Goal: Task Accomplishment & Management: Manage account settings

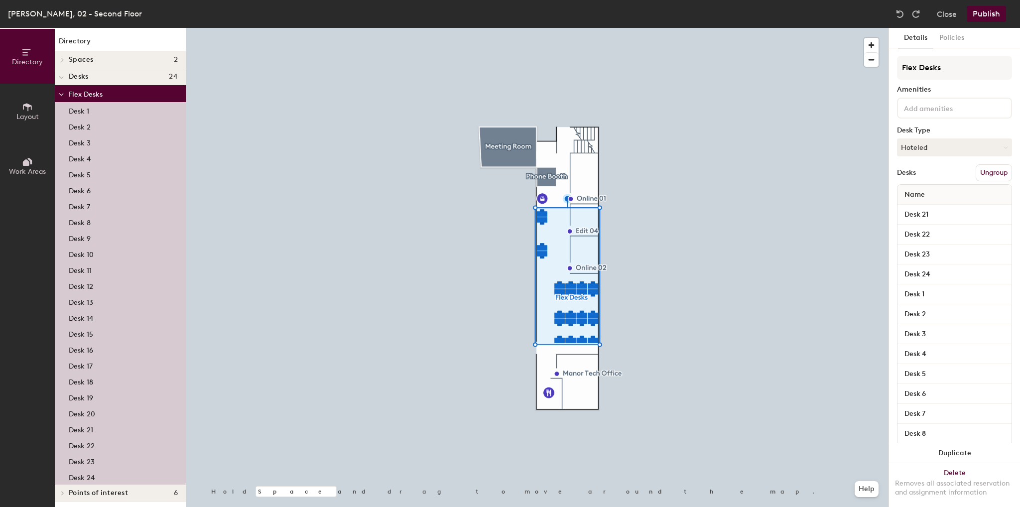
click at [983, 173] on button "Ungroup" at bounding box center [994, 172] width 36 height 17
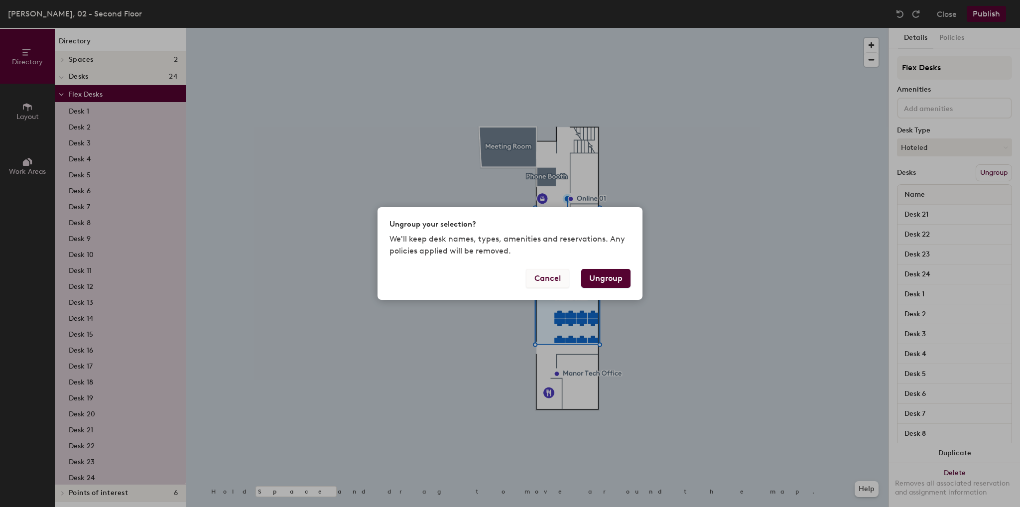
click at [556, 279] on button "Cancel" at bounding box center [547, 278] width 43 height 19
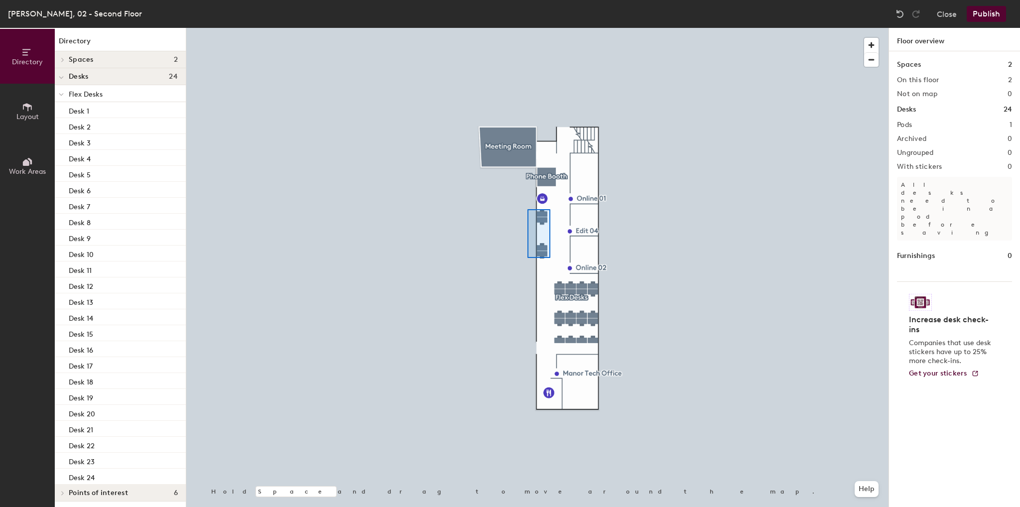
click at [528, 28] on div at bounding box center [537, 28] width 702 height 0
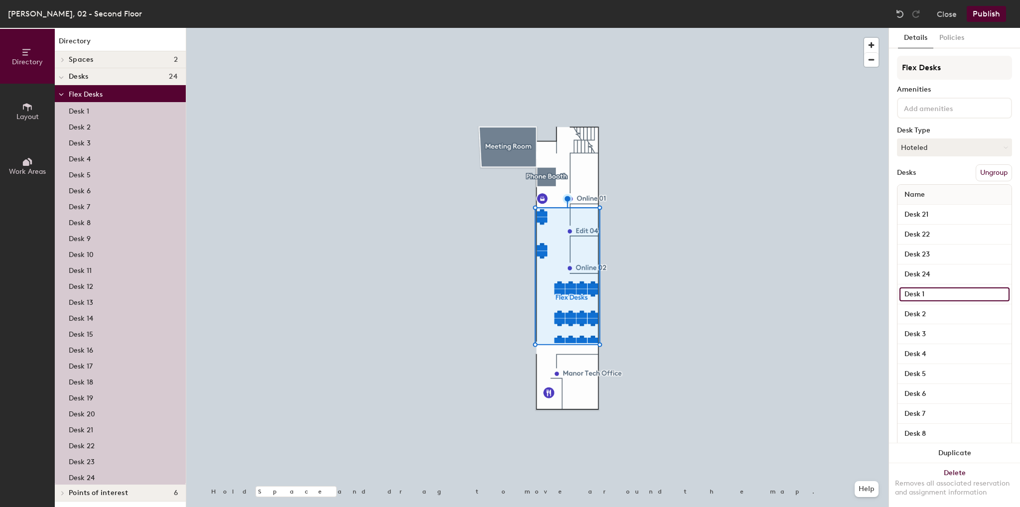
click at [992, 293] on input "Desk 1" at bounding box center [955, 294] width 110 height 14
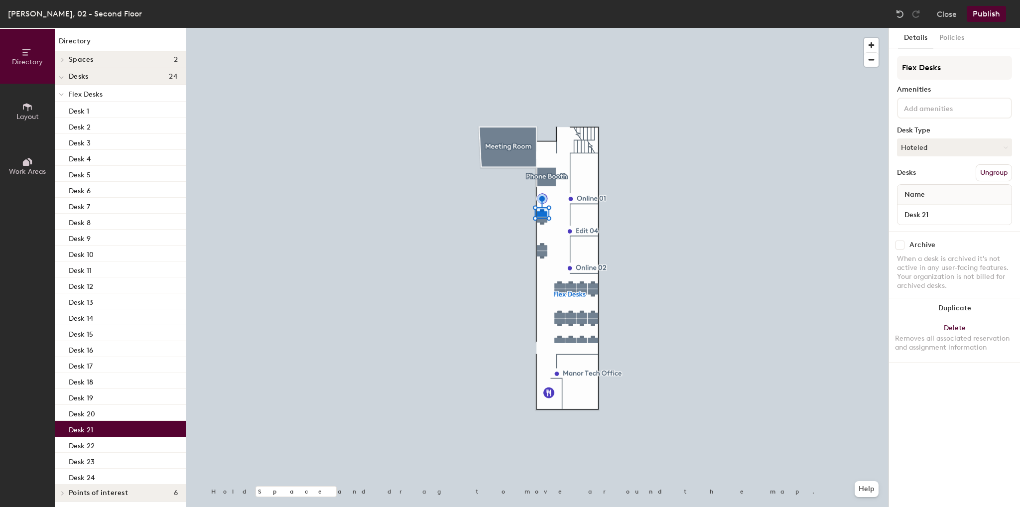
click at [988, 175] on button "Ungroup" at bounding box center [994, 172] width 36 height 17
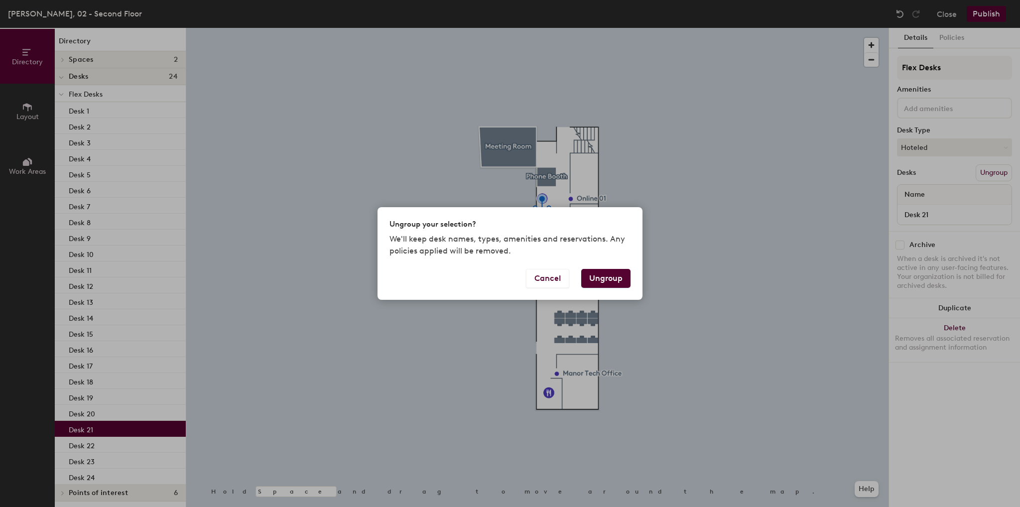
click at [628, 279] on button "Ungroup" at bounding box center [605, 278] width 49 height 19
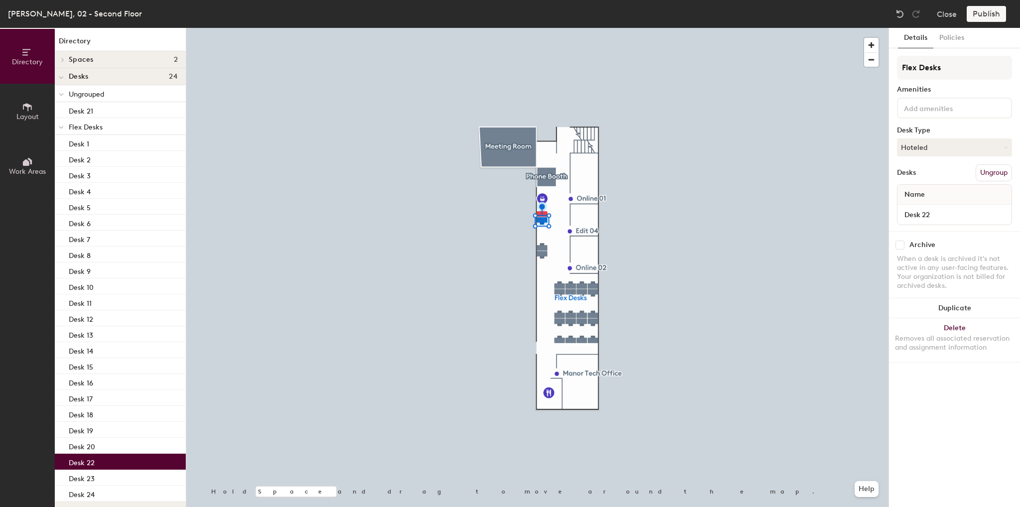
click at [984, 169] on button "Ungroup" at bounding box center [994, 172] width 36 height 17
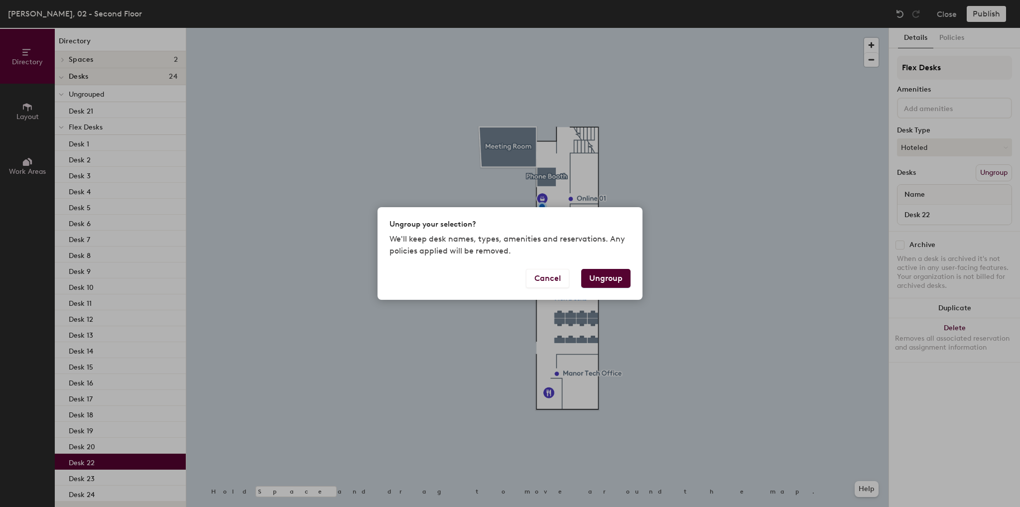
click at [612, 279] on button "Ungroup" at bounding box center [605, 278] width 49 height 19
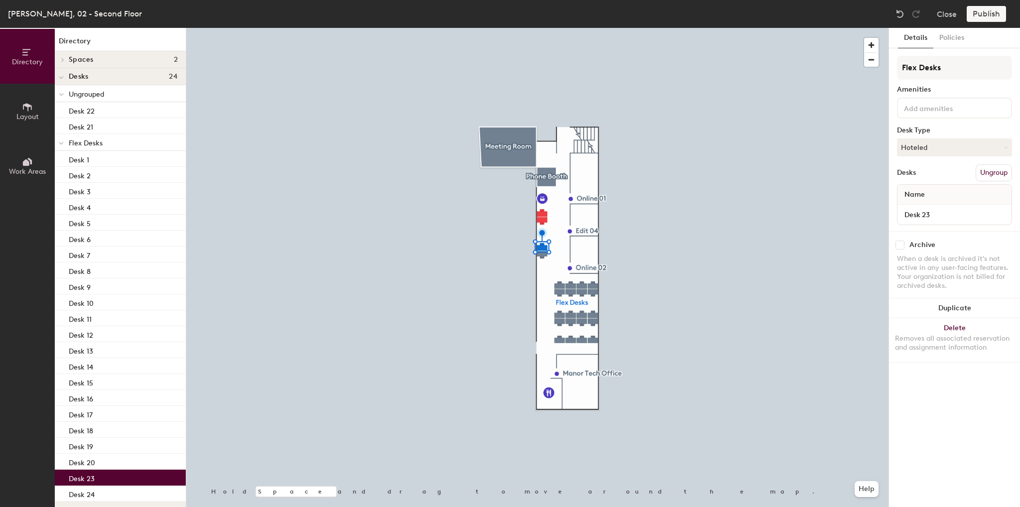
click at [995, 169] on button "Ungroup" at bounding box center [994, 172] width 36 height 17
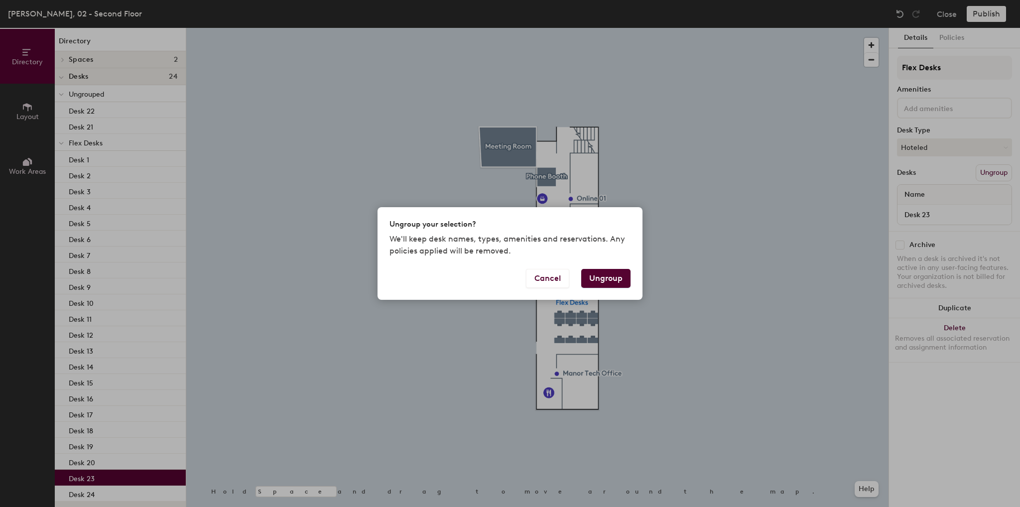
click at [618, 274] on button "Ungroup" at bounding box center [605, 278] width 49 height 19
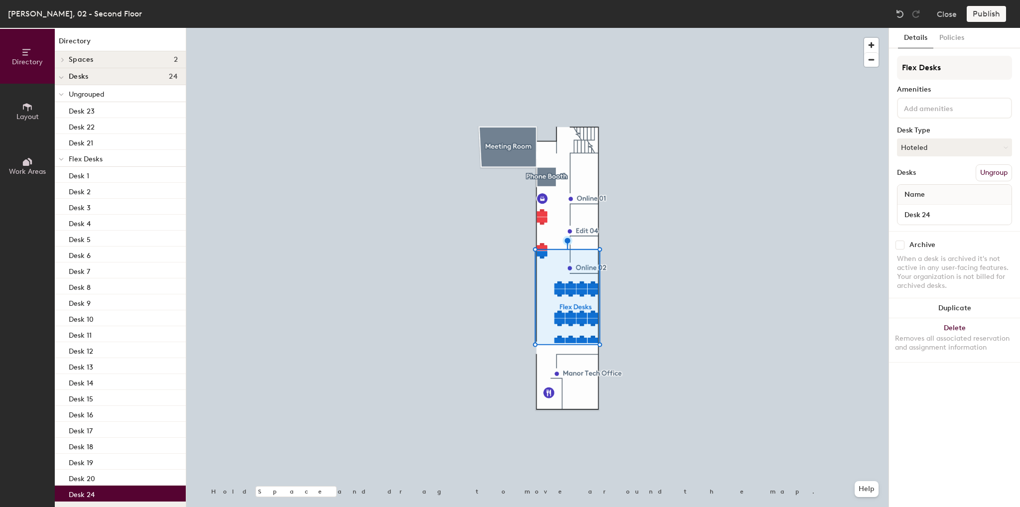
click at [986, 171] on button "Ungroup" at bounding box center [994, 172] width 36 height 17
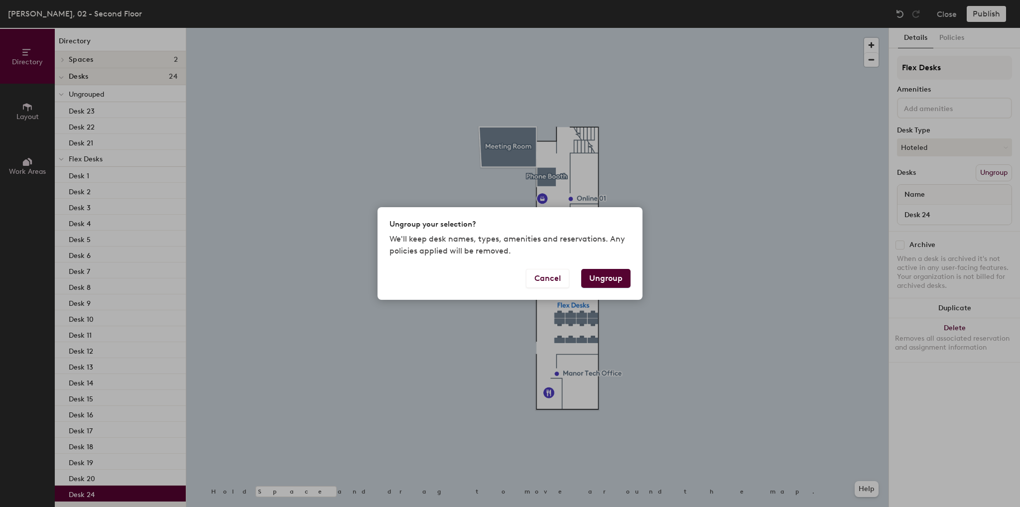
click at [600, 278] on button "Ungroup" at bounding box center [605, 278] width 49 height 19
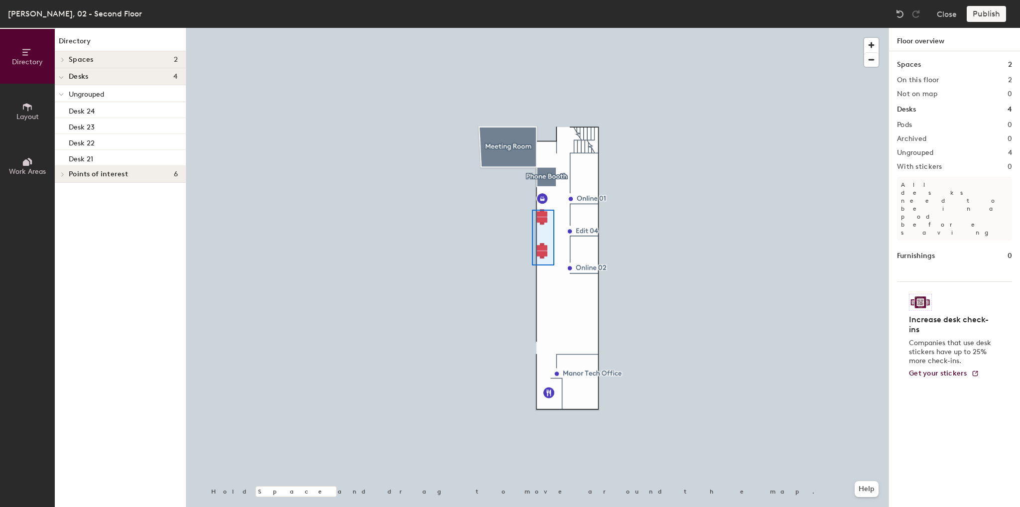
click at [532, 28] on div at bounding box center [537, 28] width 702 height 0
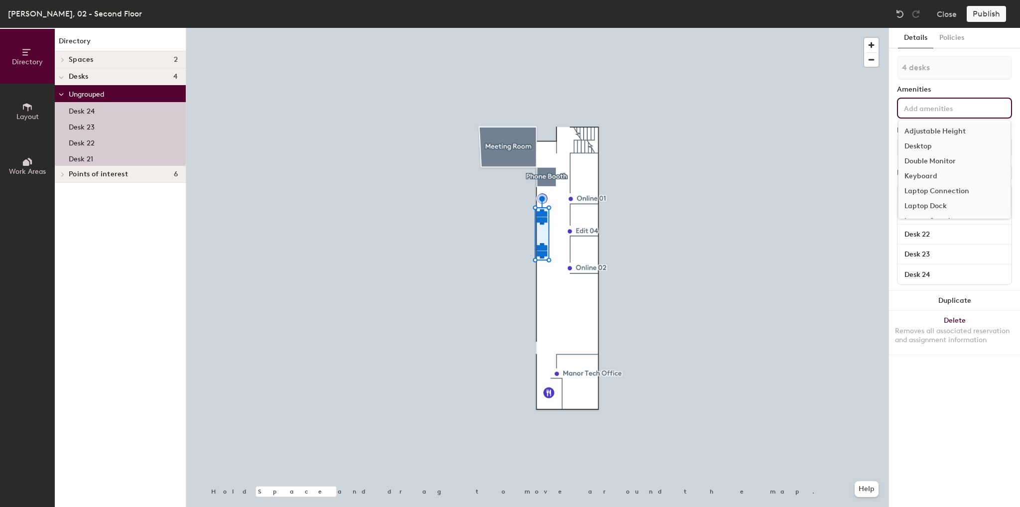
click at [923, 112] on input at bounding box center [947, 108] width 90 height 12
type input "Manor Desks"
click at [952, 42] on button "Policies" at bounding box center [952, 38] width 37 height 20
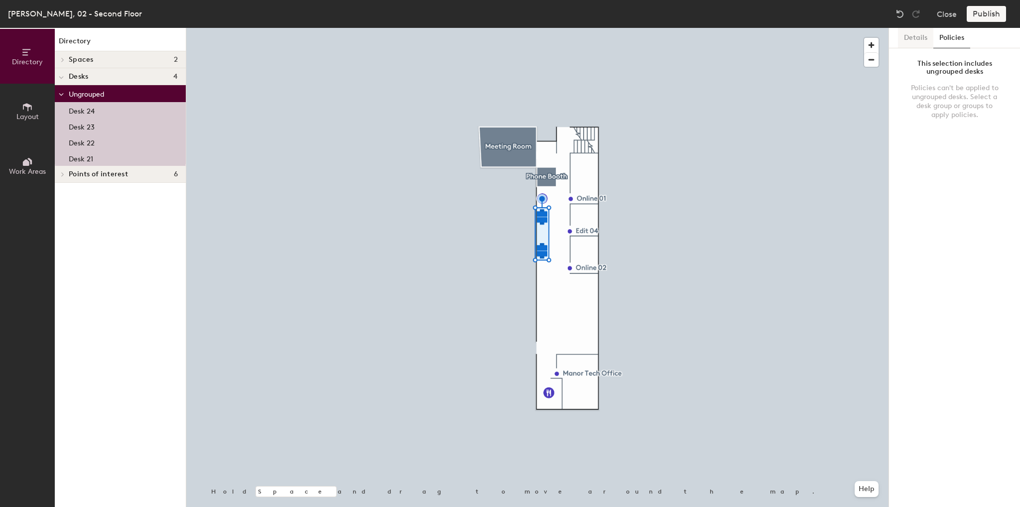
click at [921, 44] on button "Details" at bounding box center [915, 38] width 35 height 20
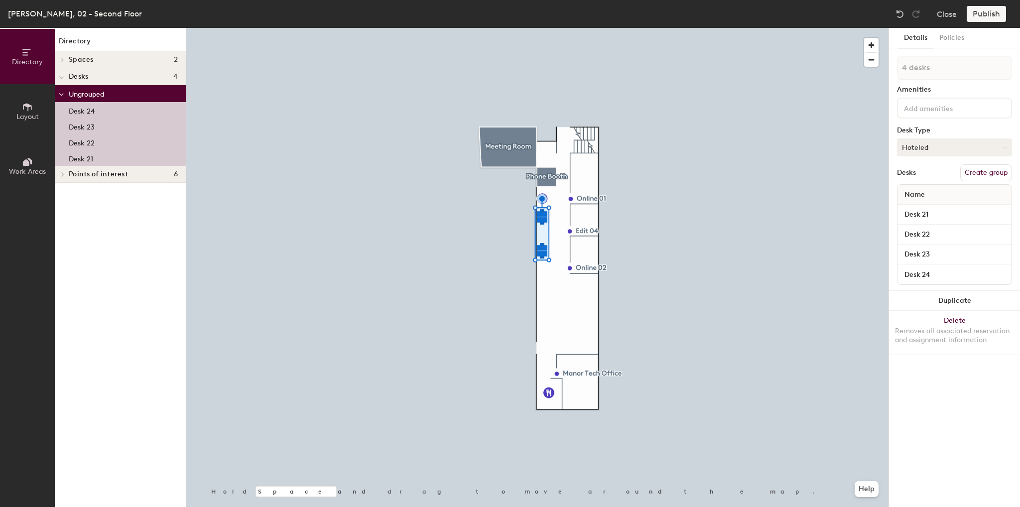
click at [942, 145] on button "Hoteled" at bounding box center [954, 147] width 115 height 18
click at [928, 206] on div "Hoteled" at bounding box center [948, 208] width 100 height 15
click at [927, 114] on div at bounding box center [954, 108] width 115 height 21
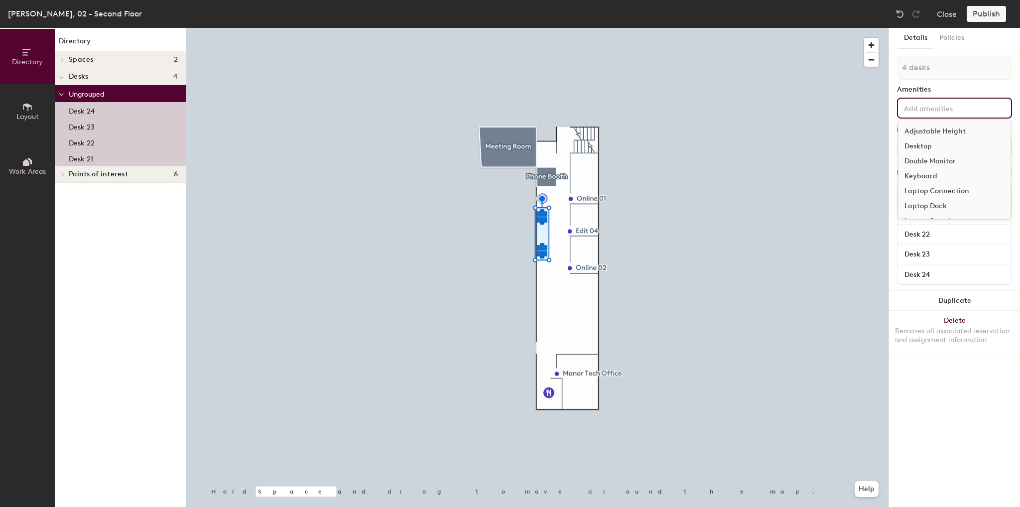
click at [938, 204] on div "Laptop Dock" at bounding box center [955, 206] width 112 height 15
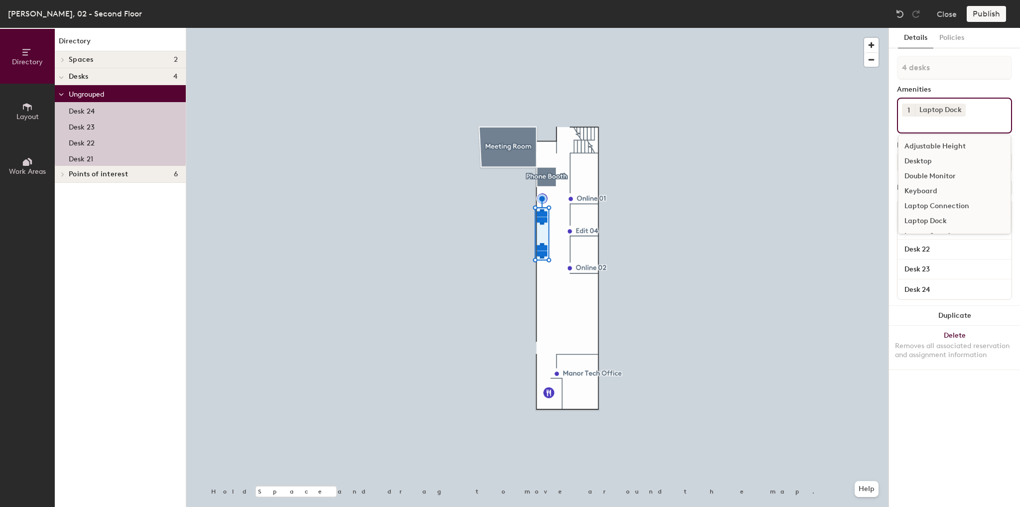
click at [944, 126] on input at bounding box center [947, 123] width 90 height 12
click at [927, 192] on div "Monitor" at bounding box center [955, 192] width 112 height 15
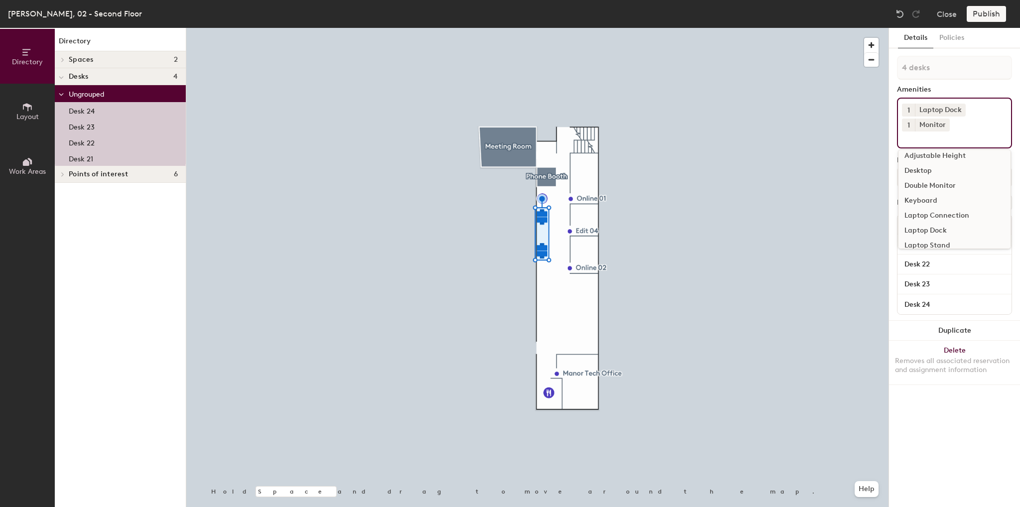
scroll to position [0, 0]
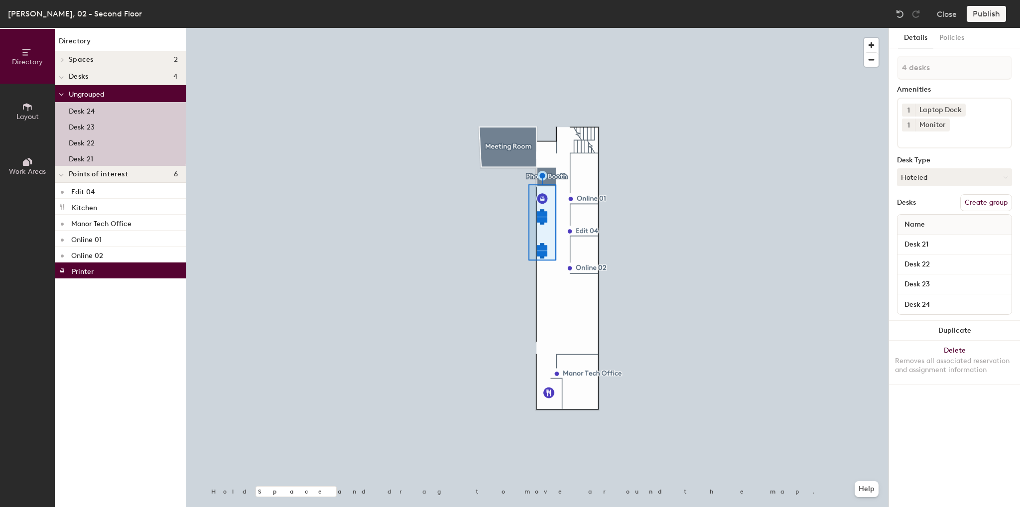
click at [987, 203] on button "Create group" at bounding box center [986, 202] width 52 height 17
drag, startPoint x: 940, startPoint y: 70, endPoint x: 878, endPoint y: 65, distance: 62.0
click at [878, 65] on div "Directory Layout Work Areas Directory Spaces 2 Meeting Room Phone Booth Desks 4…" at bounding box center [510, 267] width 1020 height 479
type input "Manor / IT"
click at [950, 39] on button "Policies" at bounding box center [952, 38] width 37 height 20
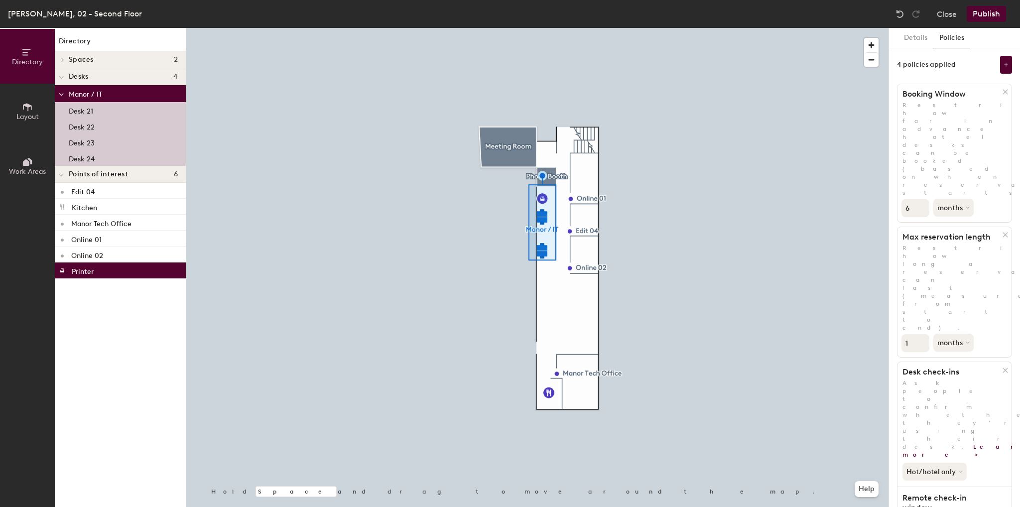
click at [979, 11] on button "Publish" at bounding box center [986, 14] width 39 height 16
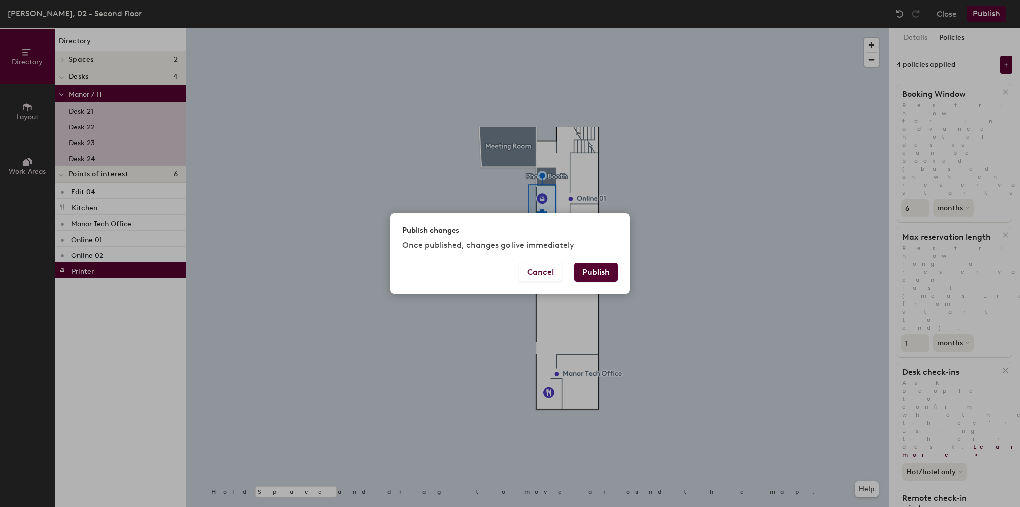
click at [609, 273] on button "Publish" at bounding box center [595, 272] width 43 height 19
